Goal: Information Seeking & Learning: Learn about a topic

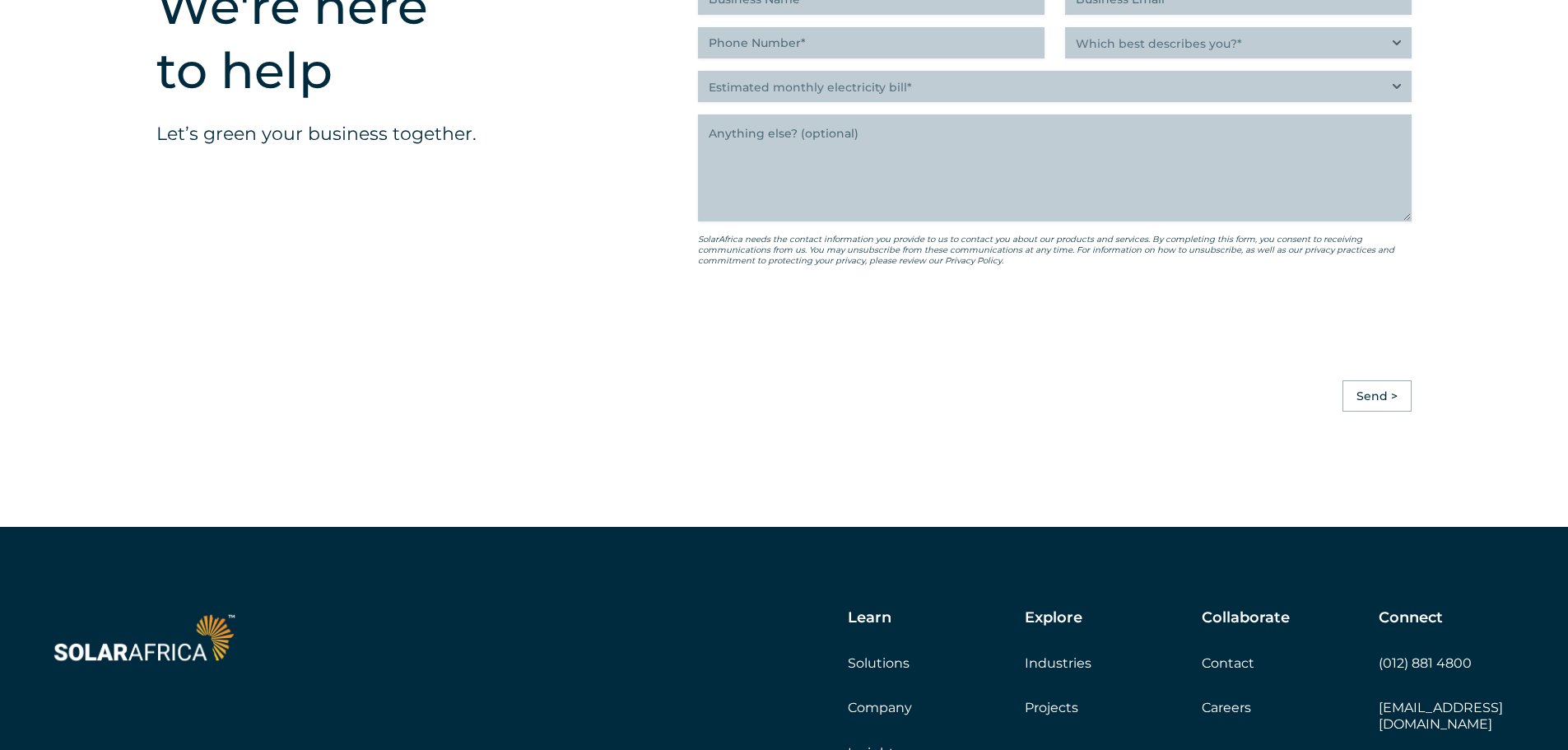
scroll to position [4615, 0]
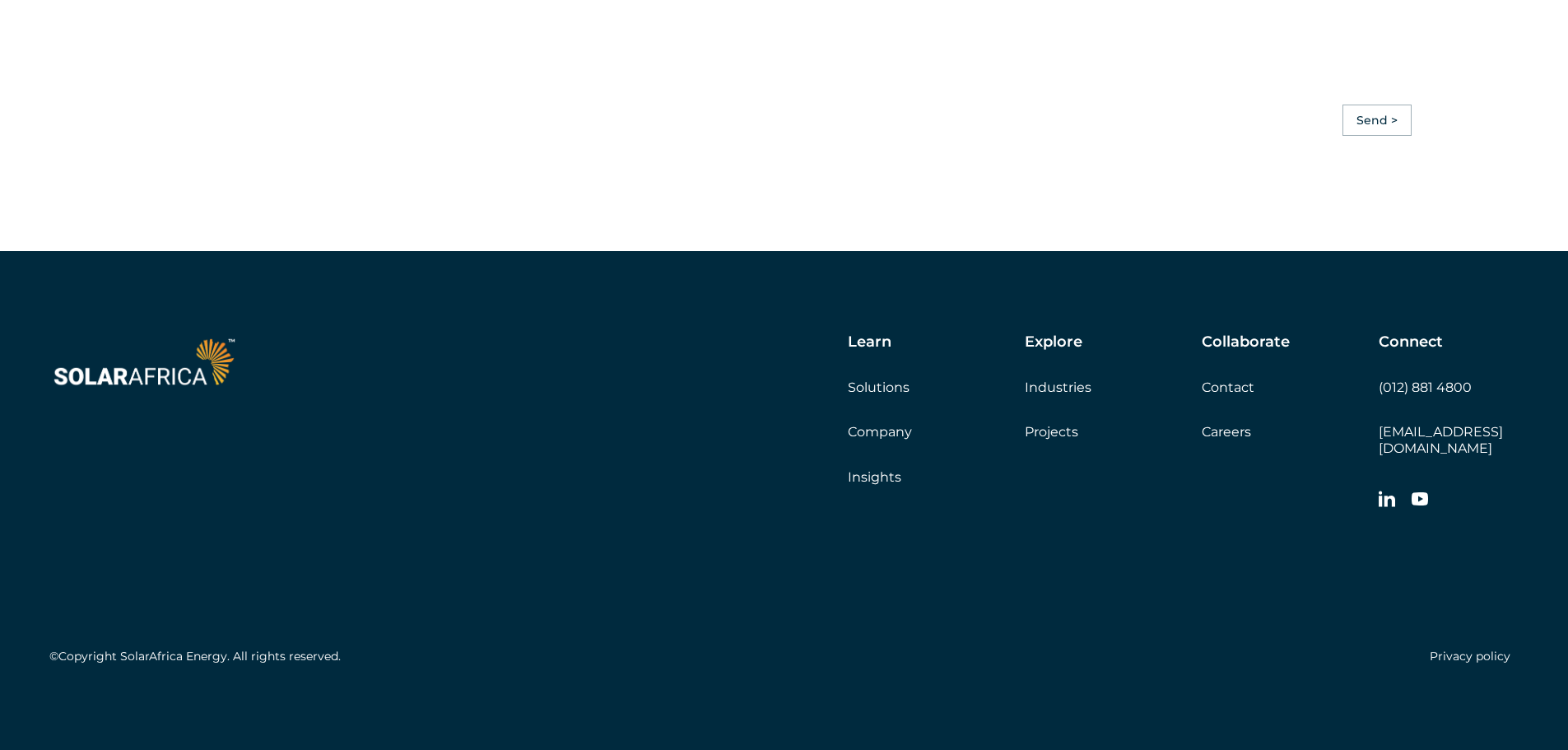
click at [891, 395] on link "Solutions" at bounding box center [878, 387] width 62 height 16
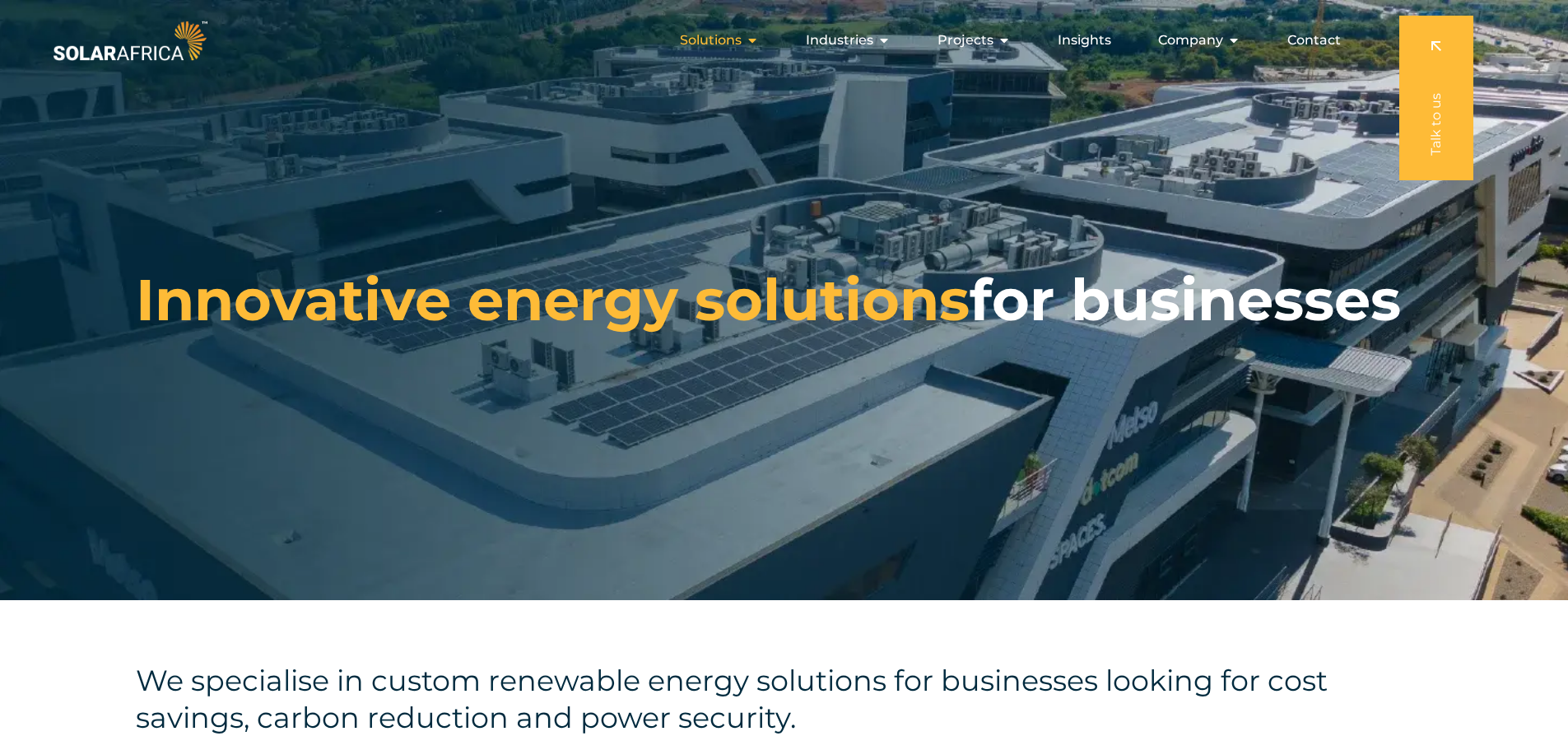
click at [757, 43] on icon "Menu" at bounding box center [751, 40] width 13 height 13
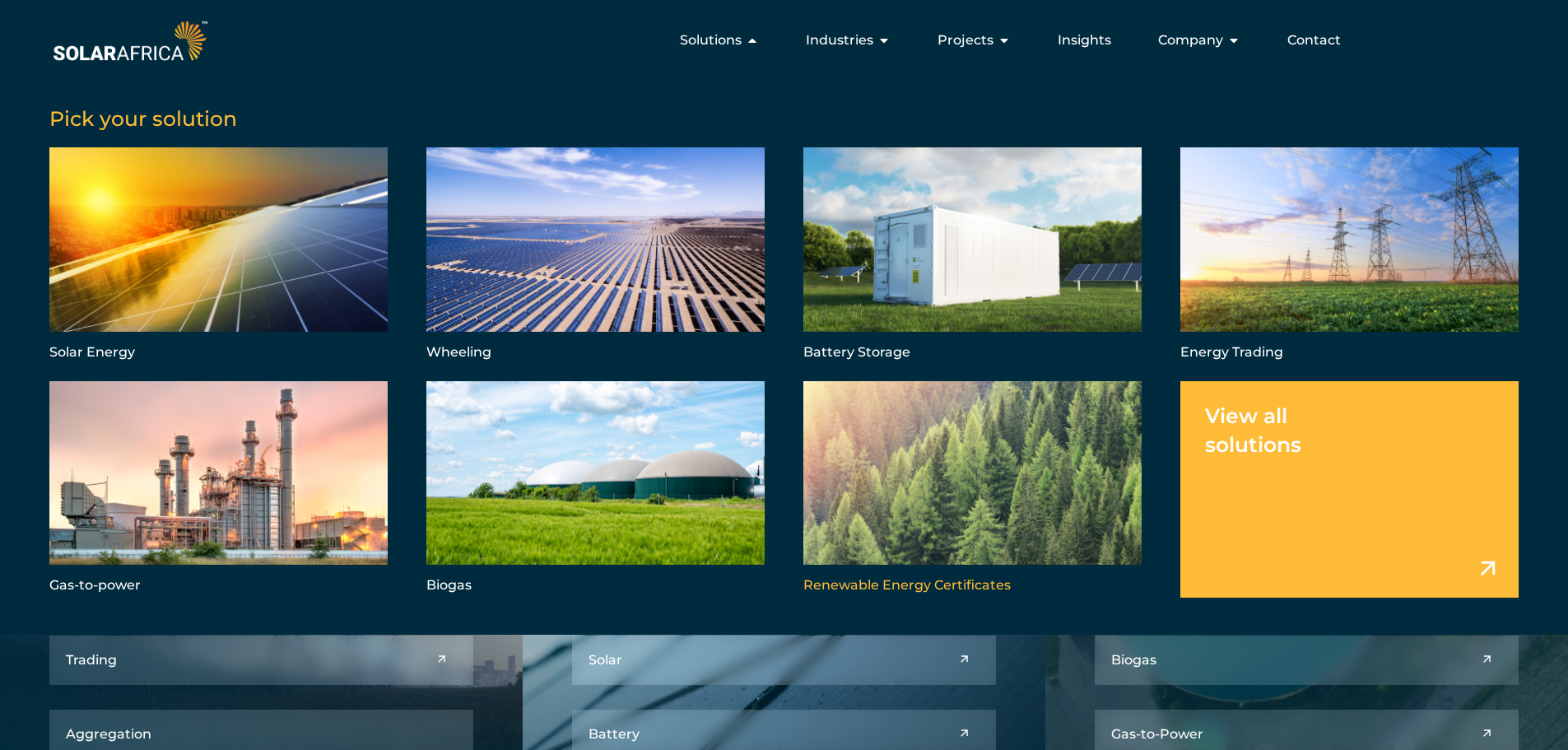
scroll to position [83, 0]
